Goal: Task Accomplishment & Management: Manage account settings

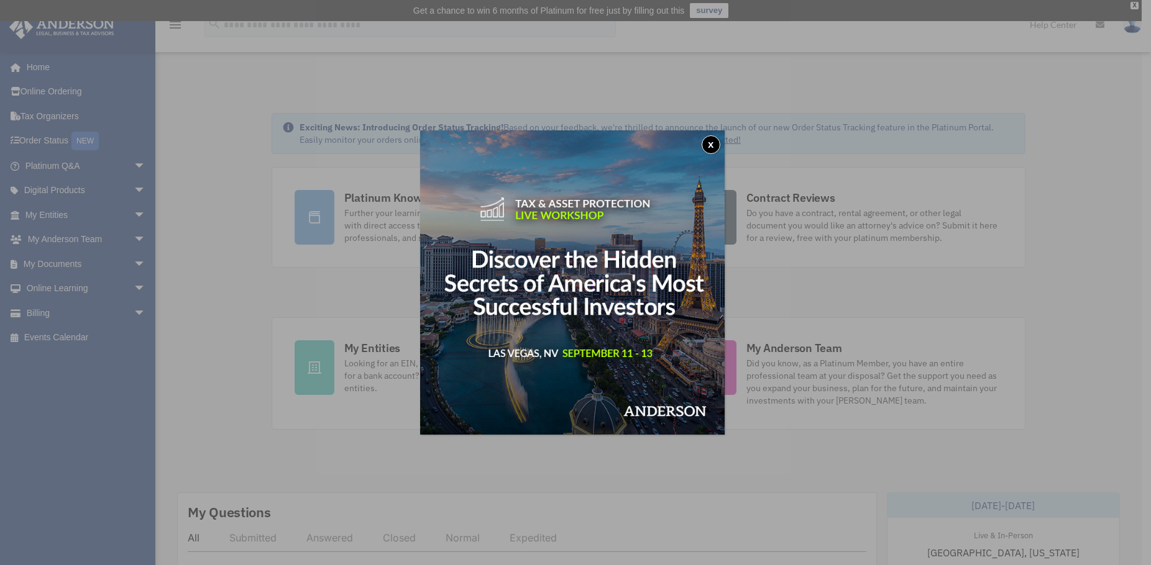
click at [712, 142] on button "x" at bounding box center [710, 144] width 19 height 19
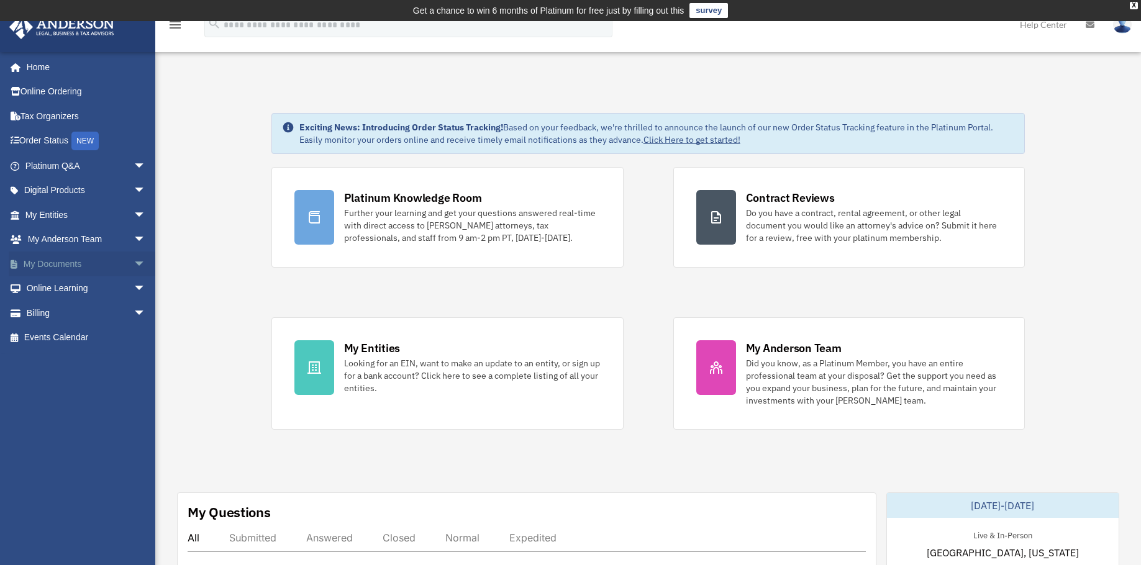
click at [55, 262] on link "My Documents arrow_drop_down" at bounding box center [87, 264] width 156 height 25
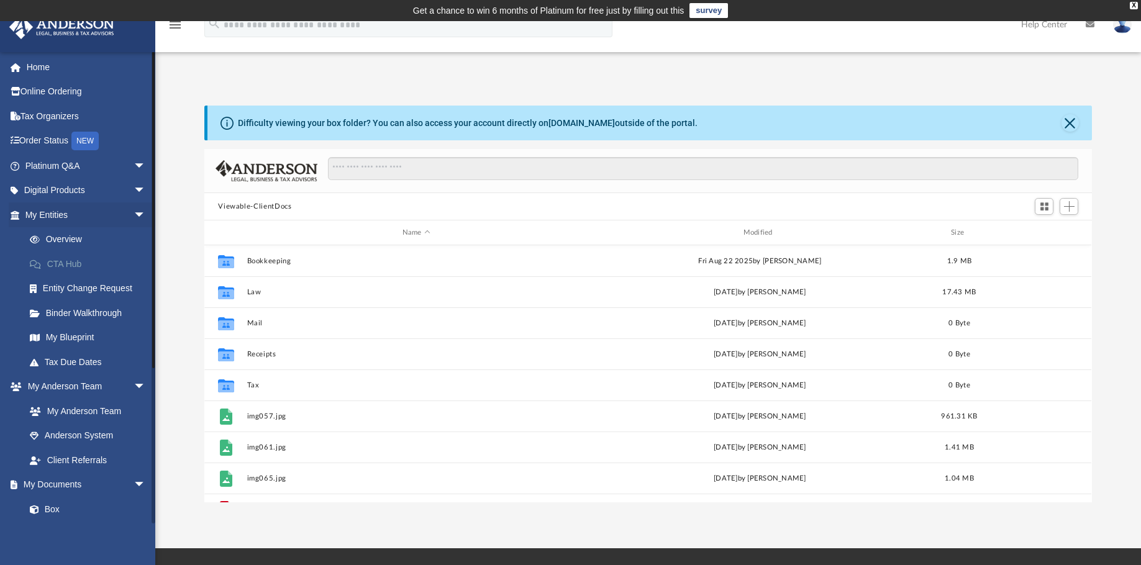
scroll to position [273, 878]
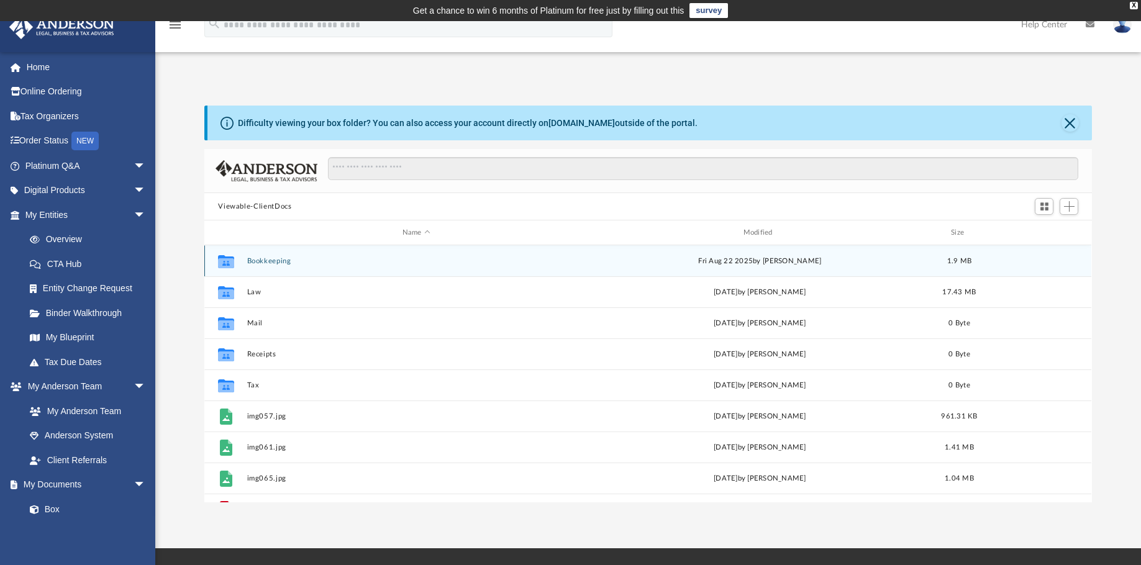
click at [272, 261] on button "Bookkeeping" at bounding box center [416, 261] width 339 height 8
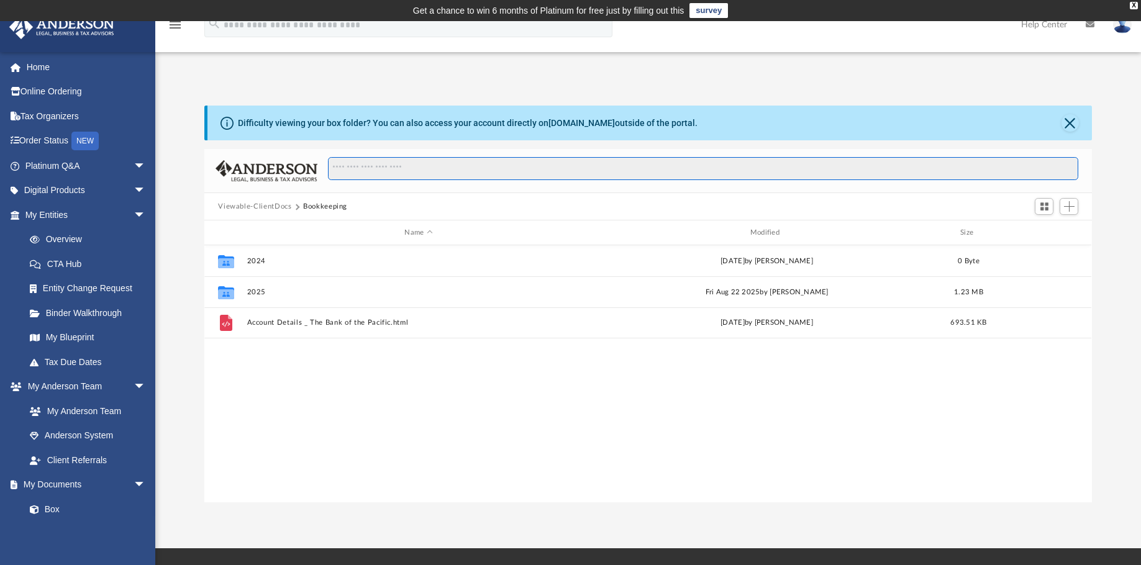
click at [340, 172] on input "Search files and folders" at bounding box center [703, 169] width 750 height 24
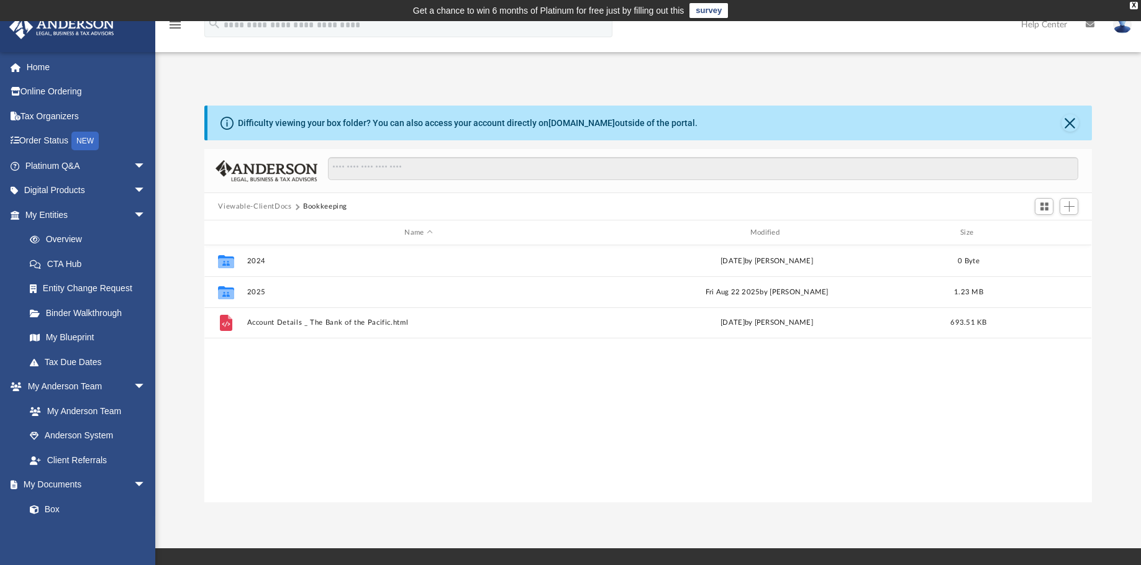
click at [312, 207] on button "Bookkeeping" at bounding box center [325, 206] width 44 height 11
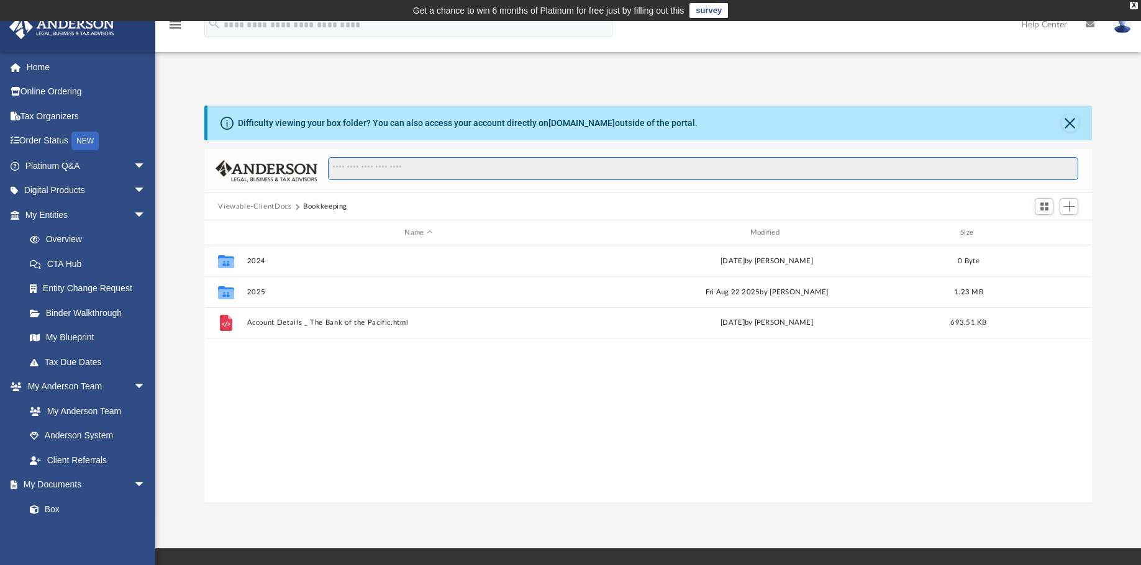
click at [349, 170] on input "Search files and folders" at bounding box center [703, 169] width 750 height 24
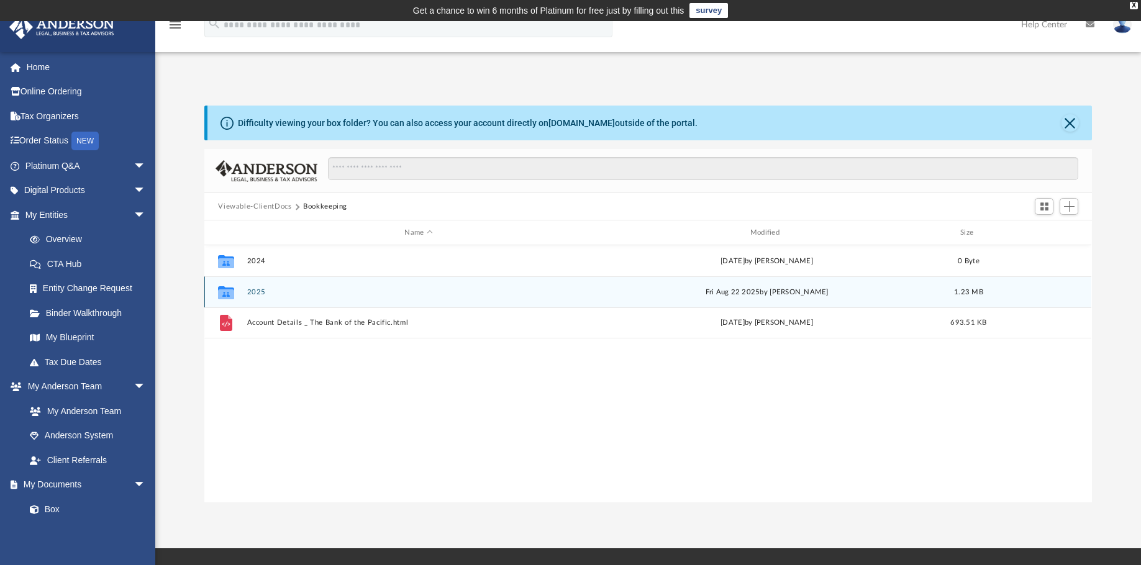
click at [273, 288] on button "2025" at bounding box center [418, 292] width 343 height 8
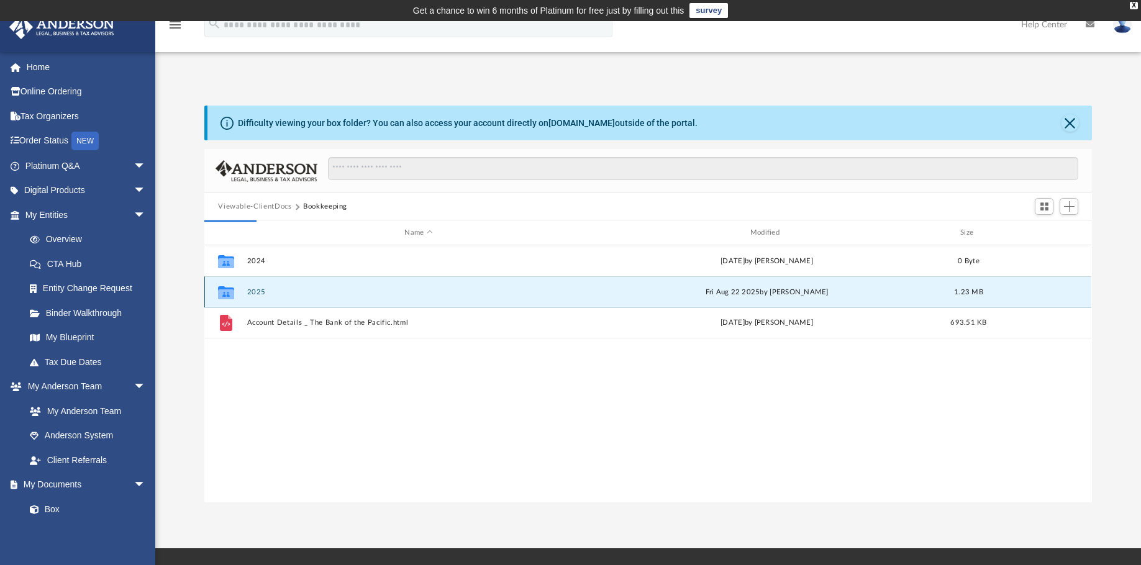
click at [266, 293] on button "2025" at bounding box center [418, 292] width 343 height 8
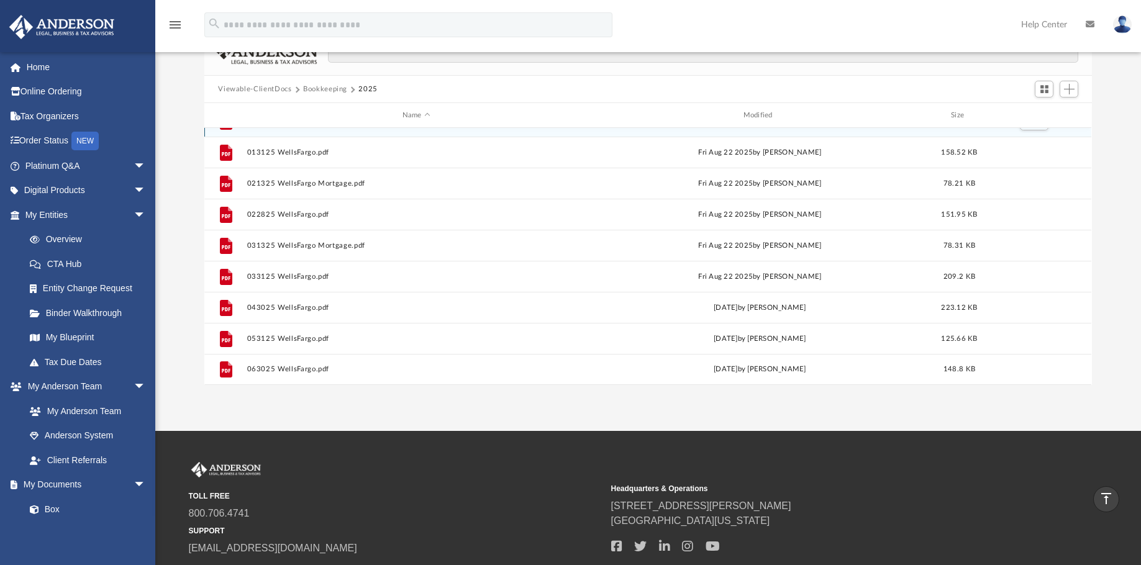
scroll to position [0, 0]
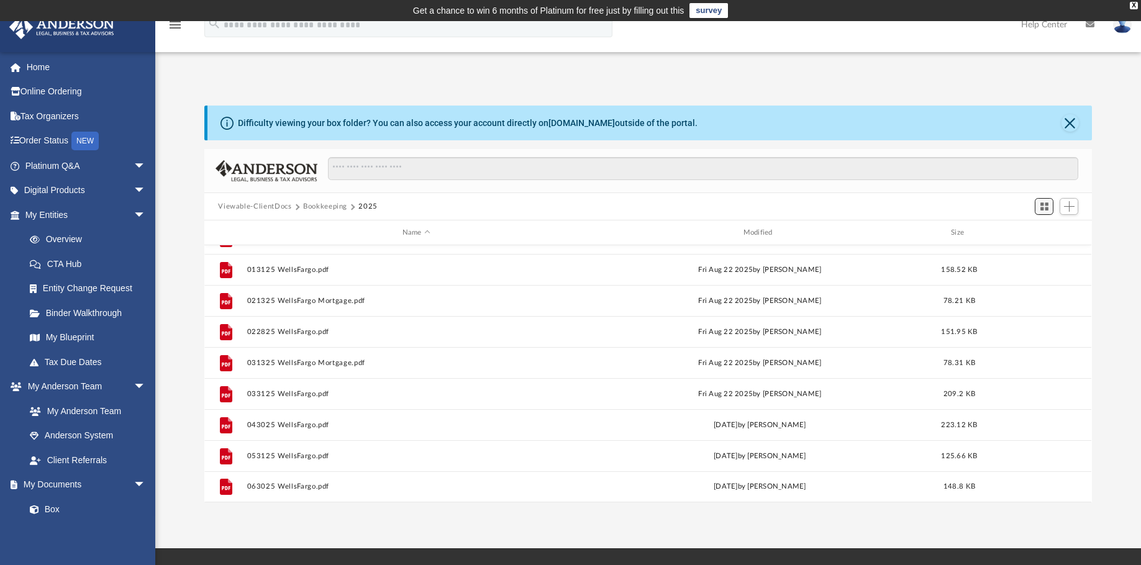
click at [1045, 208] on span "Switch to Grid View" at bounding box center [1044, 206] width 11 height 11
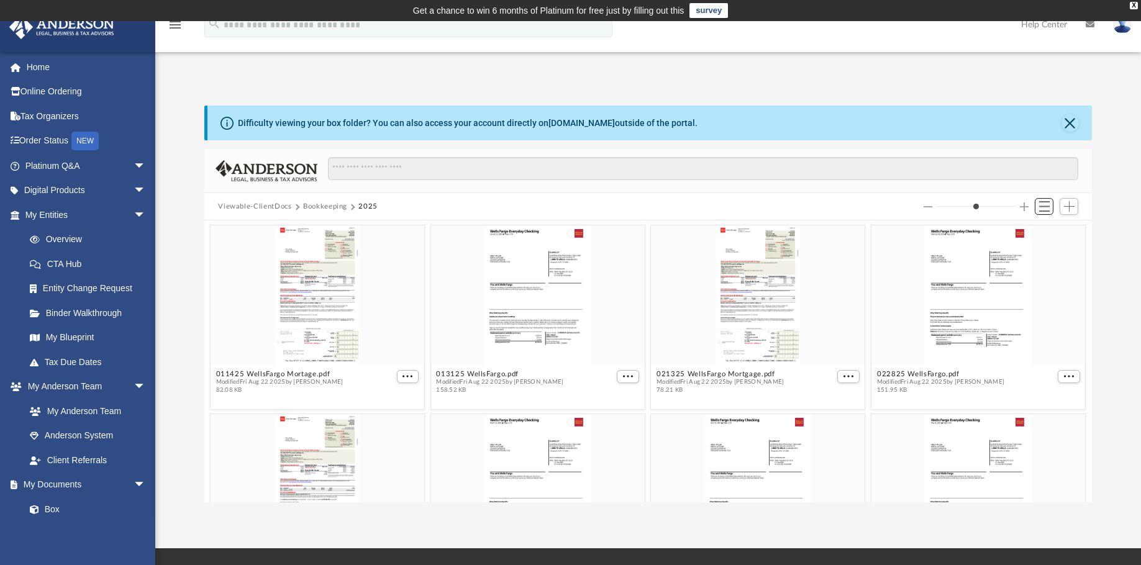
scroll to position [273, 878]
click at [1069, 206] on span "Add" at bounding box center [1069, 206] width 11 height 11
click at [1041, 231] on li "Upload" at bounding box center [1052, 231] width 40 height 13
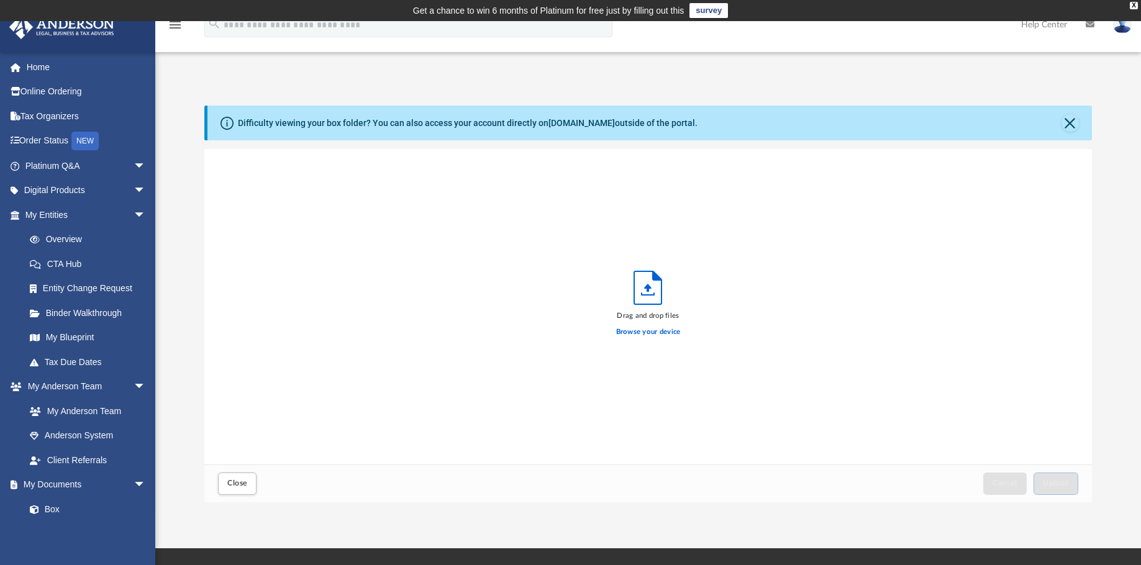
scroll to position [306, 878]
click at [640, 332] on label "Browse your device" at bounding box center [648, 332] width 65 height 11
click at [0, 0] on input "Browse your device" at bounding box center [0, 0] width 0 height 0
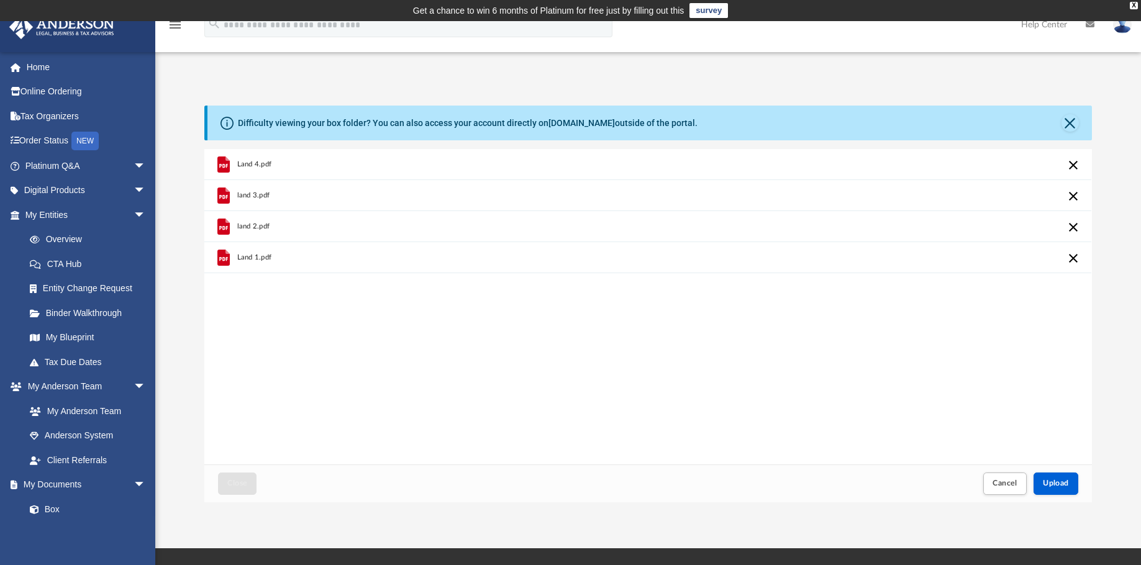
drag, startPoint x: 240, startPoint y: 165, endPoint x: 223, endPoint y: 169, distance: 17.9
click at [240, 165] on span "Land 4.pdf" at bounding box center [254, 164] width 35 height 8
click at [224, 167] on icon "grid" at bounding box center [223, 166] width 9 height 4
click at [224, 159] on icon "grid" at bounding box center [223, 165] width 12 height 16
click at [224, 160] on icon "grid" at bounding box center [223, 165] width 12 height 16
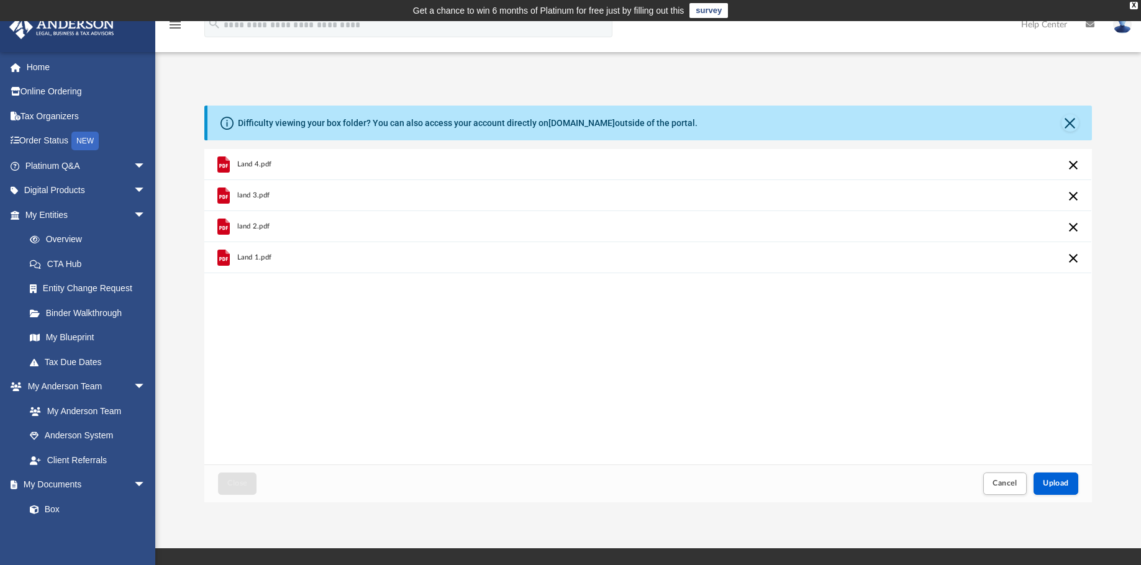
click at [221, 165] on icon "grid" at bounding box center [223, 165] width 12 height 16
click at [537, 435] on div "Land 4.pdf land 3.pdf land 2.pdf Land 1.pdf" at bounding box center [647, 307] width 887 height 316
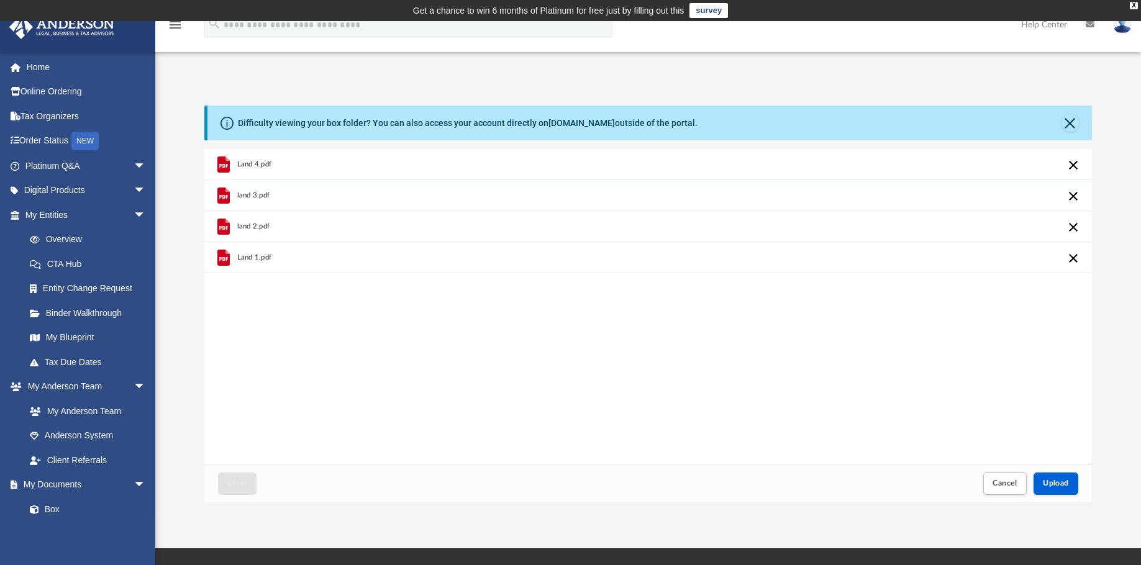
drag, startPoint x: 802, startPoint y: 35, endPoint x: 801, endPoint y: 43, distance: 8.2
click at [801, 43] on div "menu search Site Menu add [EMAIL_ADDRESS][DOMAIN_NAME] My Profile Reset Passwor…" at bounding box center [570, 30] width 1123 height 42
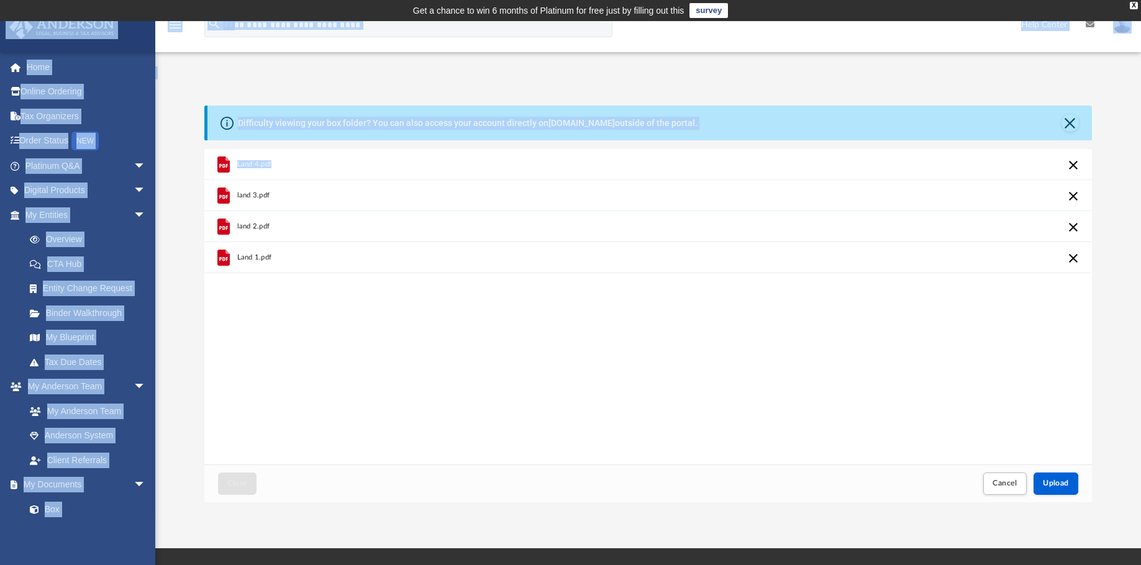
drag, startPoint x: 795, startPoint y: 9, endPoint x: 778, endPoint y: 172, distance: 163.6
click at [778, 172] on body "X Get a chance to win 6 months of Platinum for free just by filling out this su…" at bounding box center [570, 385] width 1141 height 770
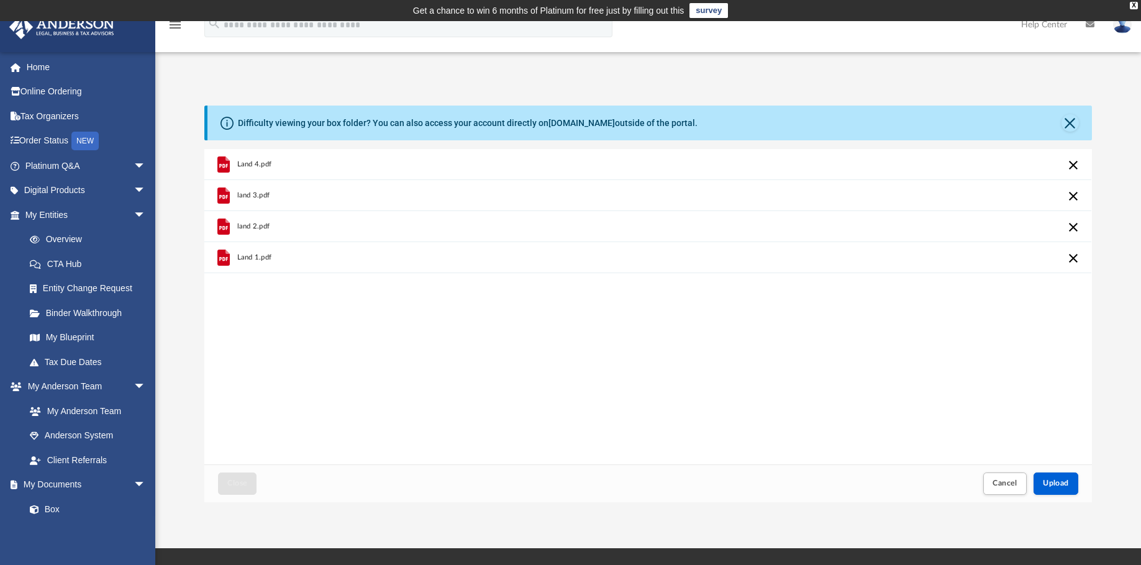
click at [770, 208] on div "land 3.pdf" at bounding box center [647, 195] width 887 height 31
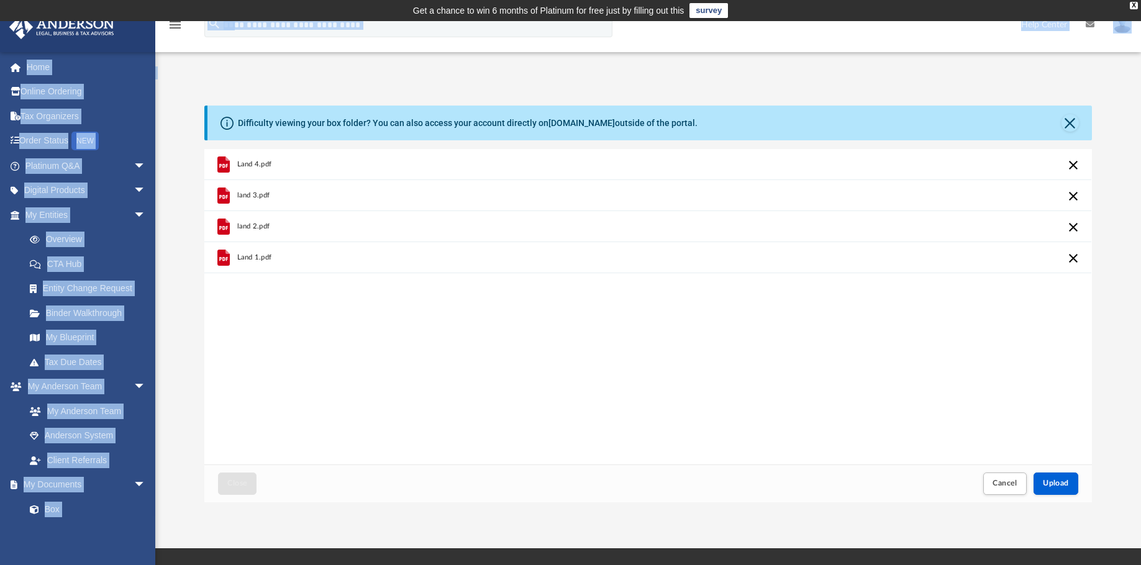
drag, startPoint x: 198, startPoint y: 24, endPoint x: 204, endPoint y: 103, distance: 78.5
click at [204, 103] on div "menu search Site Menu add [EMAIL_ADDRESS][DOMAIN_NAME] My Profile Reset Passwor…" at bounding box center [570, 284] width 1141 height 527
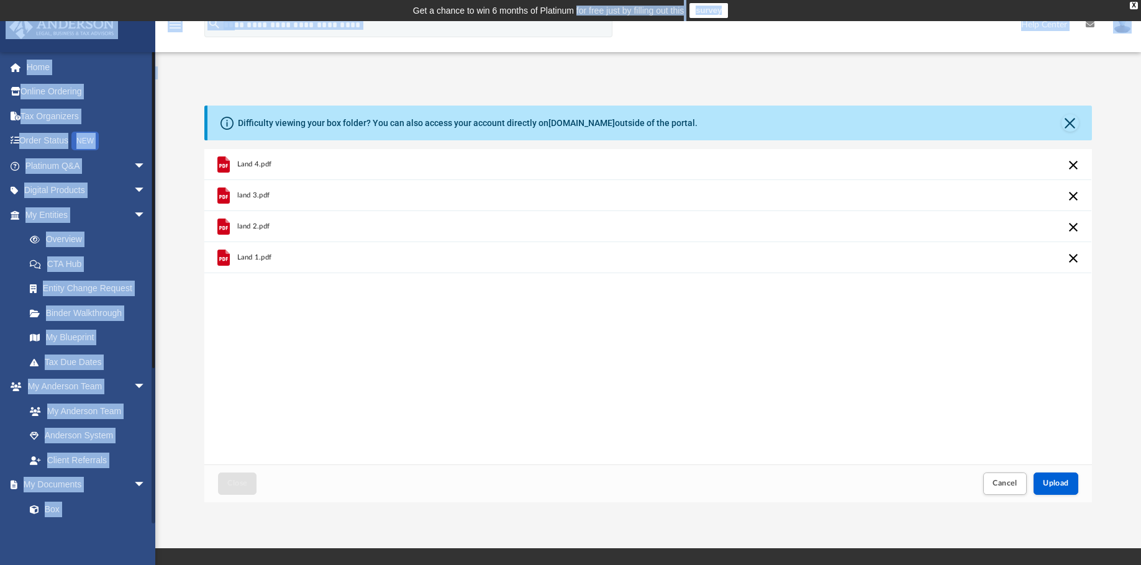
drag, startPoint x: 153, startPoint y: 8, endPoint x: 152, endPoint y: 171, distance: 162.8
click at [152, 171] on body "X Get a chance to win 6 months of Platinum for free just by filling out this su…" at bounding box center [570, 385] width 1141 height 770
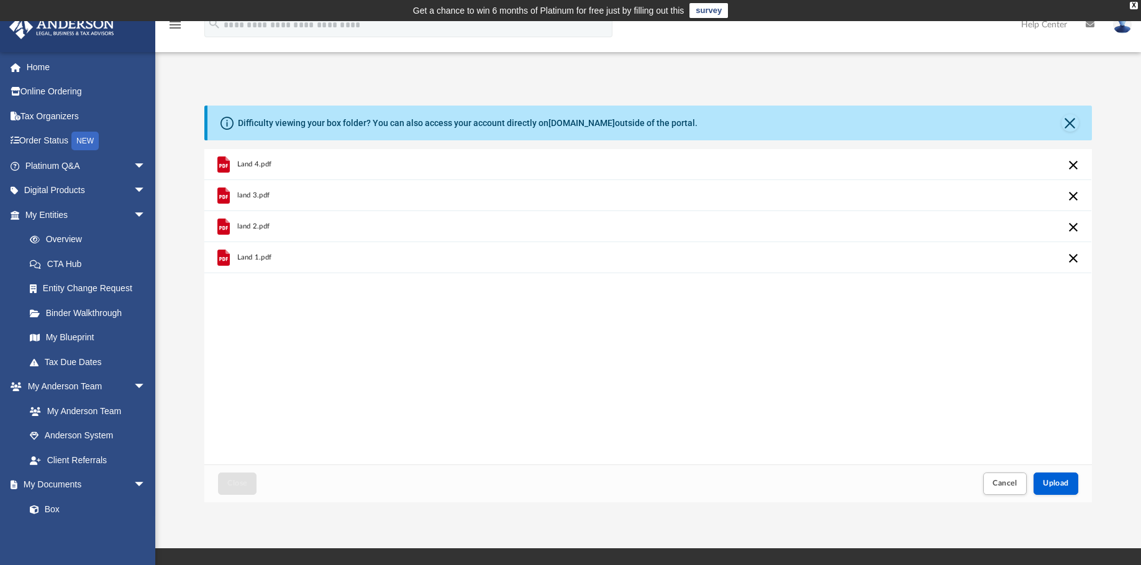
drag, startPoint x: 157, startPoint y: 174, endPoint x: 186, endPoint y: 365, distance: 192.9
click at [186, 365] on div "Difficulty viewing your box folder? You can also access your account directly o…" at bounding box center [648, 304] width 986 height 397
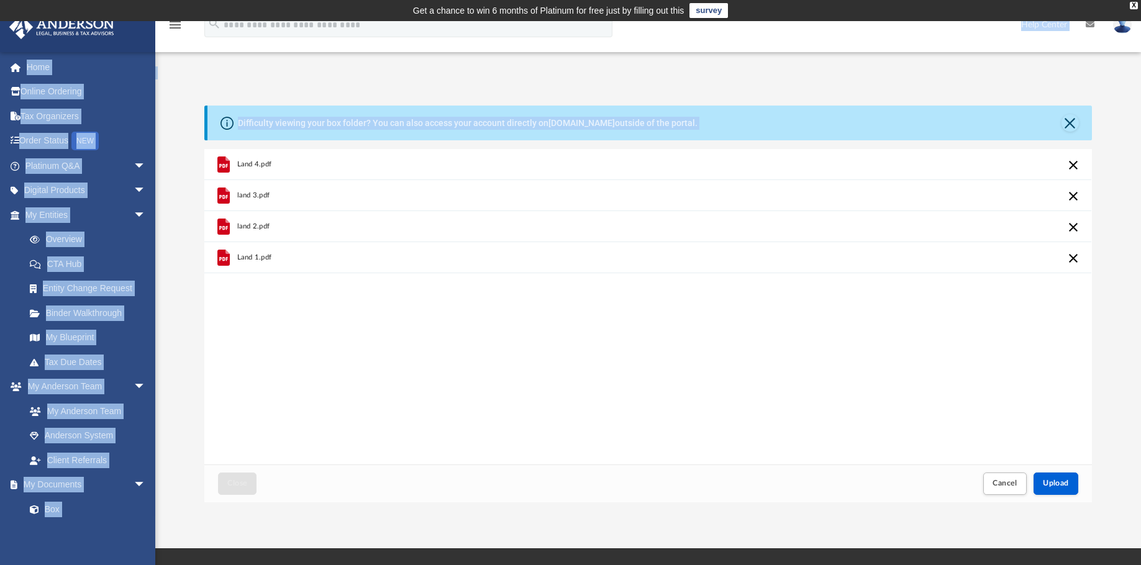
drag, startPoint x: 937, startPoint y: 36, endPoint x: 974, endPoint y: 6, distance: 47.7
click at [987, 102] on div "menu search Site Menu add [EMAIL_ADDRESS][DOMAIN_NAME] My Profile Reset Passwor…" at bounding box center [570, 284] width 1141 height 527
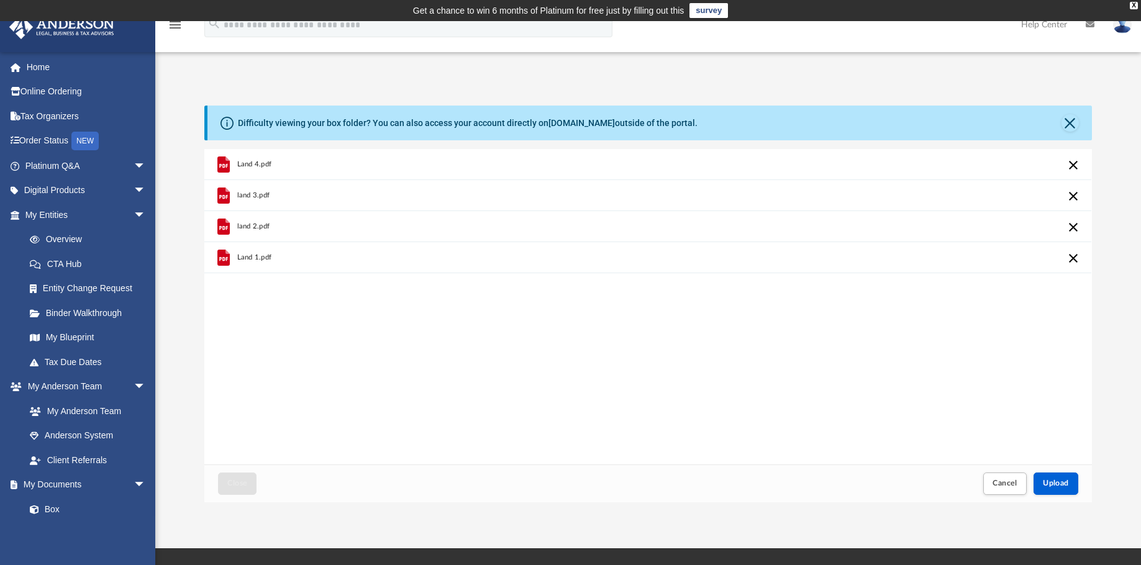
drag, startPoint x: 955, startPoint y: 7, endPoint x: 1003, endPoint y: 3, distance: 48.0
click at [1009, 5] on td "Get a chance to win 6 months of Platinum for free just by filling out this surv…" at bounding box center [570, 10] width 1141 height 21
click at [714, 289] on div "Land 4.pdf land 3.pdf land 2.pdf Land 1.pdf" at bounding box center [647, 307] width 887 height 316
